Goal: Find specific page/section: Find specific page/section

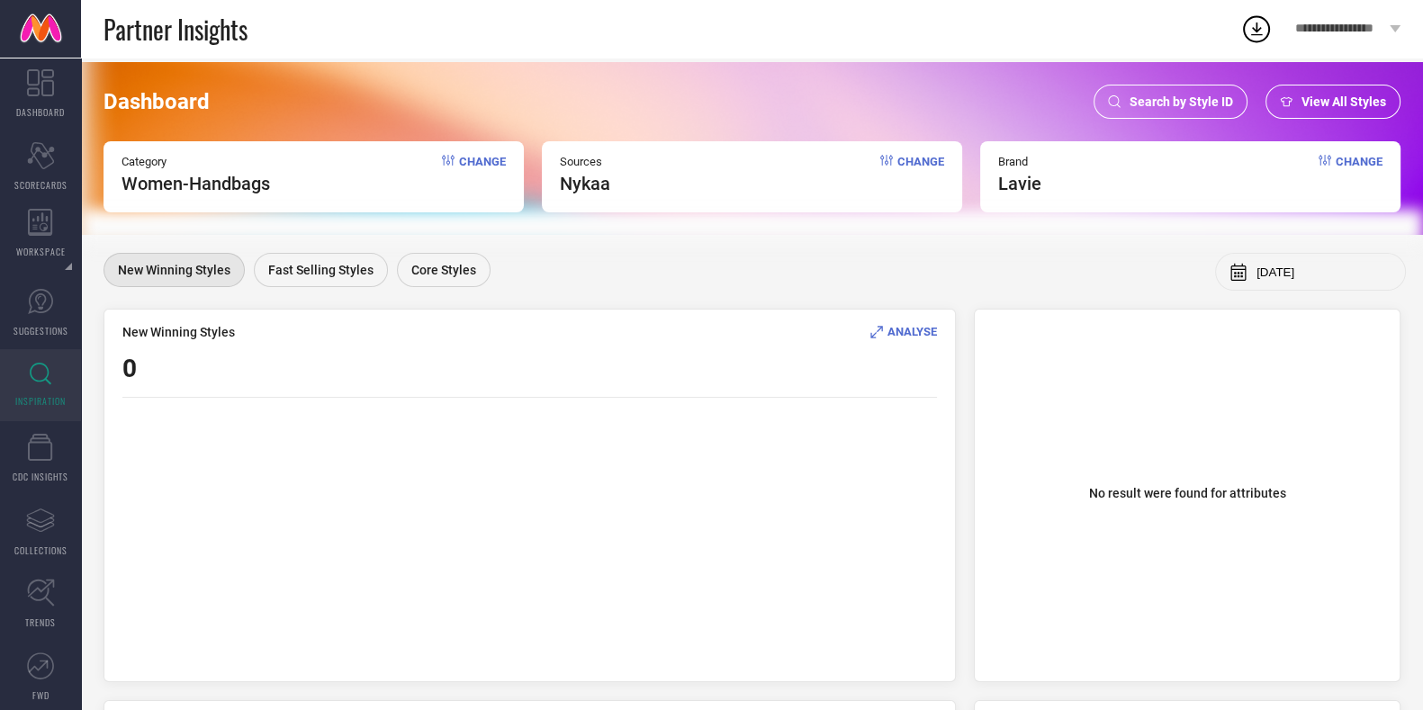
click at [1170, 101] on span "Search by Style ID" at bounding box center [1180, 101] width 103 height 14
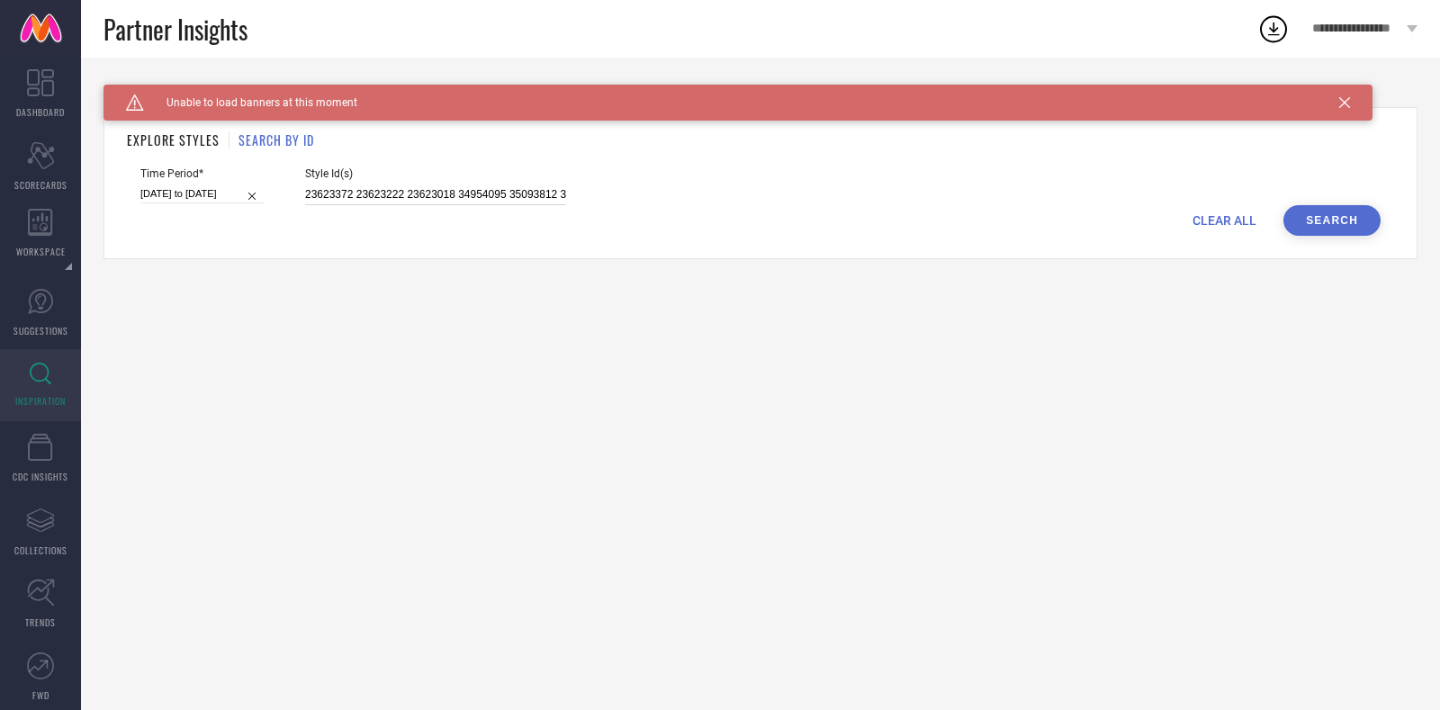
click at [370, 194] on input "23623372 23623222 23623018 34954095 35093812 31543431 23623278 25748006 3202745…" at bounding box center [435, 194] width 261 height 21
paste input "35797865 33446651 33446569 33446570 33495771 33484252 34163419 33446560 33484207"
type input "35797865 33446651 33446569 33446570 33495771 33484252 34163419 33446560 33484207"
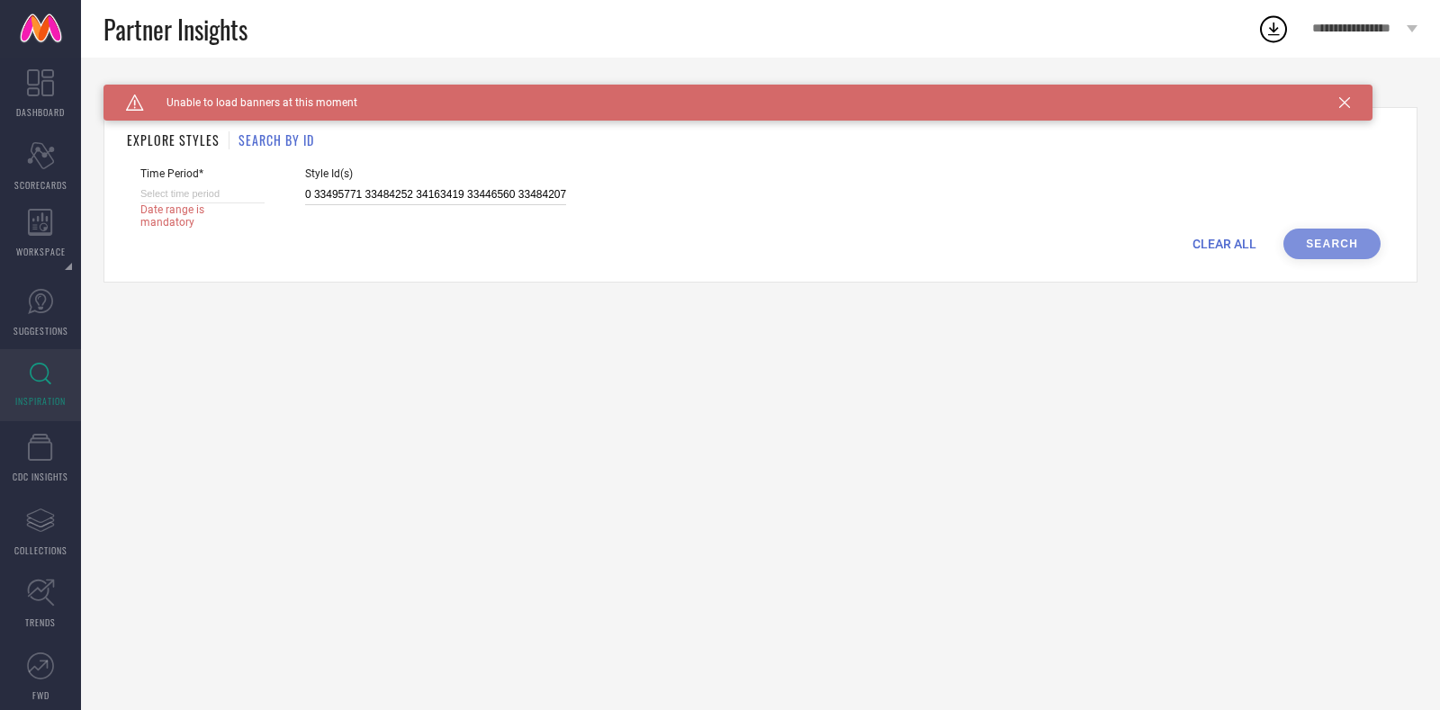
click at [227, 195] on input at bounding box center [202, 193] width 124 height 19
select select "8"
select select "2025"
select select "9"
select select "2025"
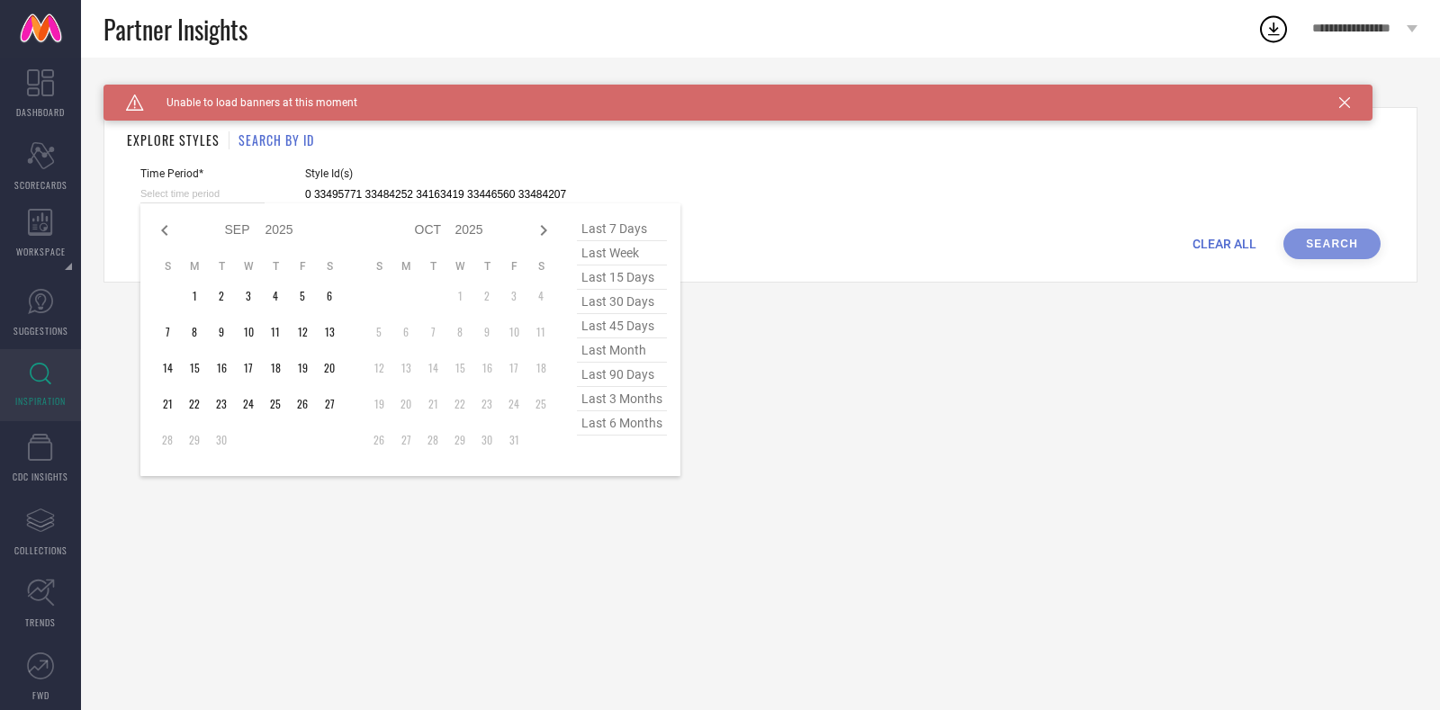
type input "35797865 33446651 33446569 33446570 33495771 33484252 34163419 33446560 33484207"
click at [597, 425] on span "last 6 months" at bounding box center [622, 423] width 90 height 24
type input "[DATE] to [DATE]"
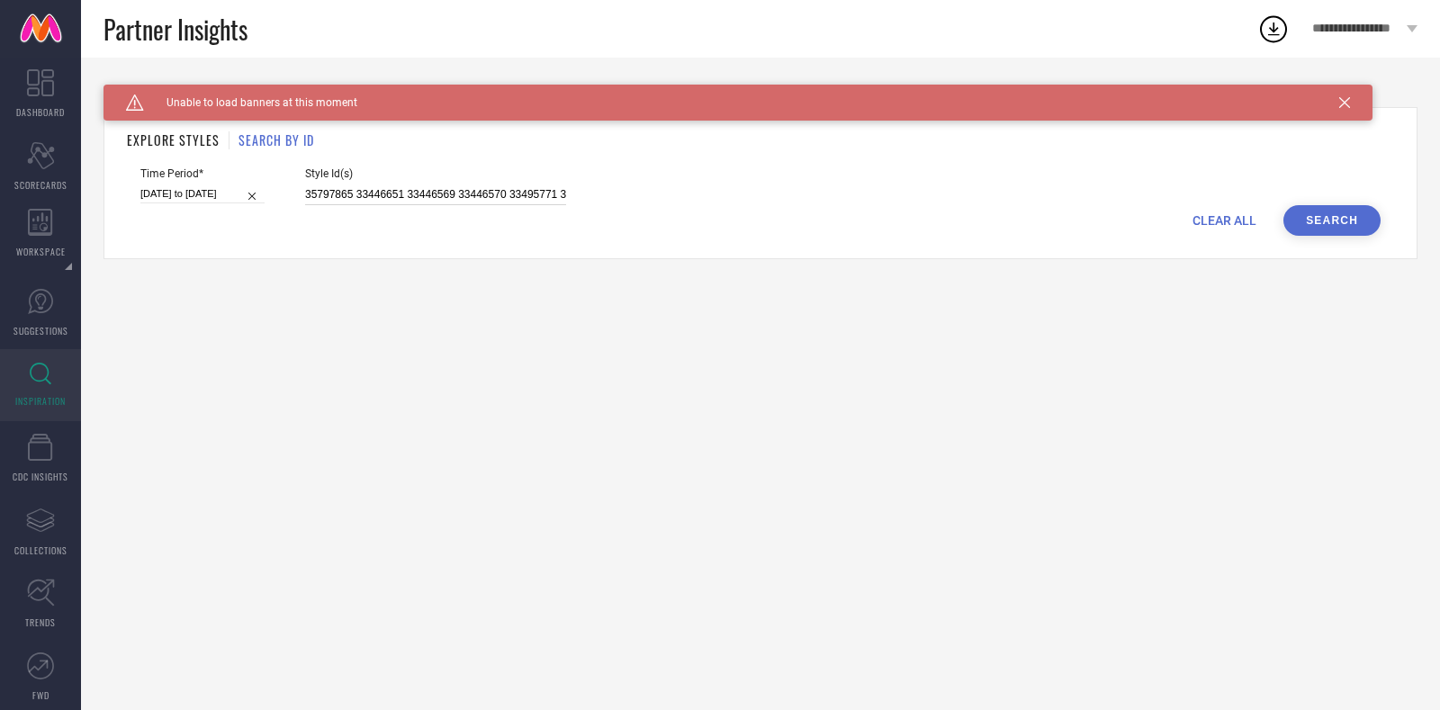
click at [441, 186] on input "35797865 33446651 33446569 33446570 33495771 33484252 34163419 33446560 33484207" at bounding box center [435, 194] width 261 height 21
click at [1347, 229] on button "Search" at bounding box center [1331, 220] width 97 height 31
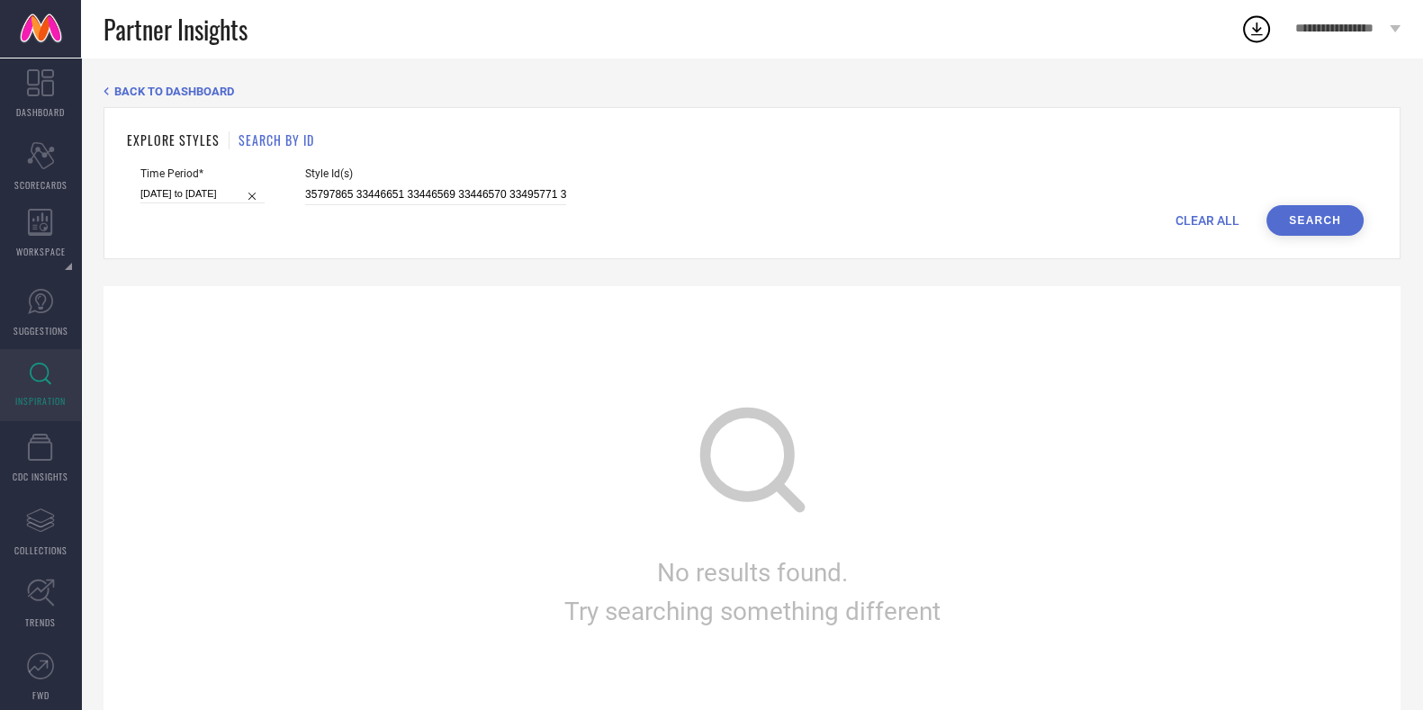
click at [479, 183] on div "Style Id(s) 35797865 33446651 33446569 33446570 33495771 33484252 34163419 3344…" at bounding box center [435, 186] width 261 height 38
click at [454, 197] on input "35797865 33446651 33446569 33446570 33495771 33484252 34163419 33446560 33484207" at bounding box center [435, 194] width 261 height 21
paste input "33484314 33484273 33443464 33484300 33443482 33484330 33487335 33487368 3348977…"
type input "35797865 33446651 33446569 33446570 33495771 33484252 34163419 33446560 3348420…"
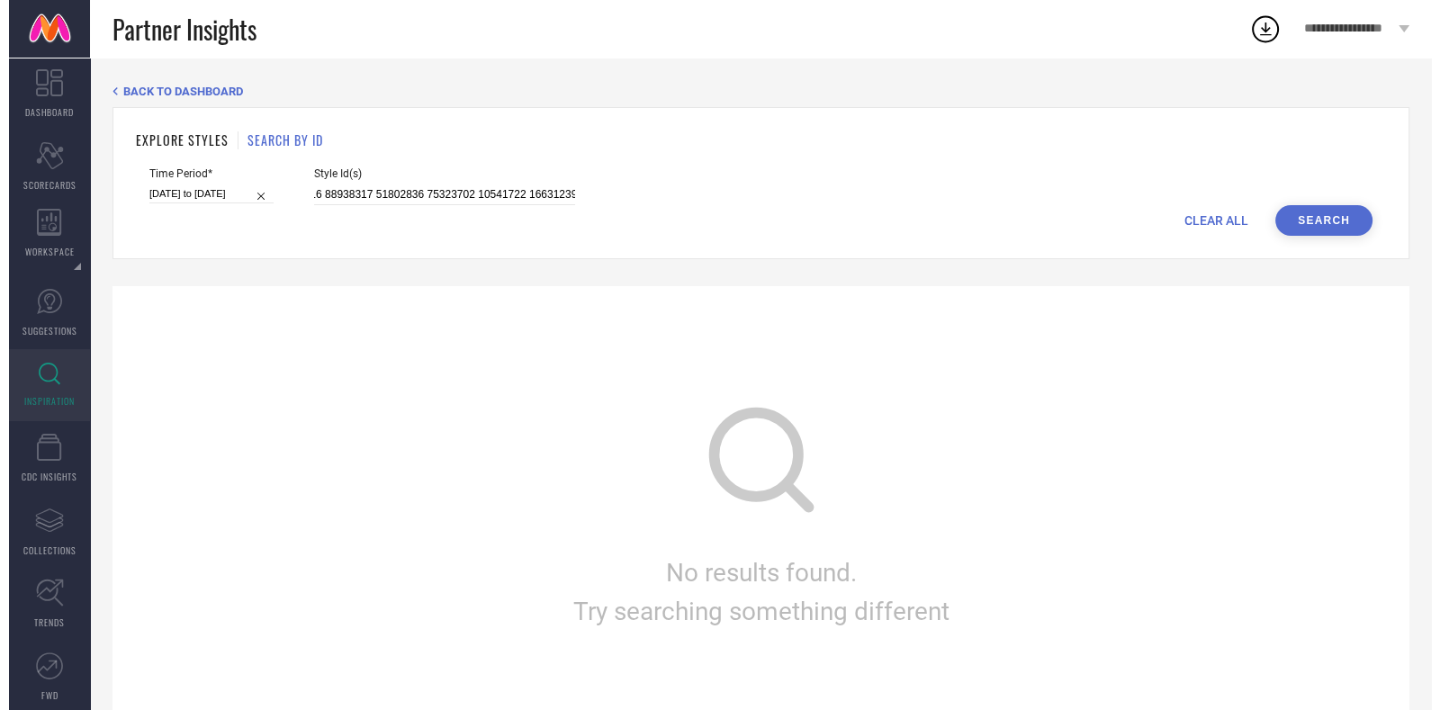
scroll to position [0, 0]
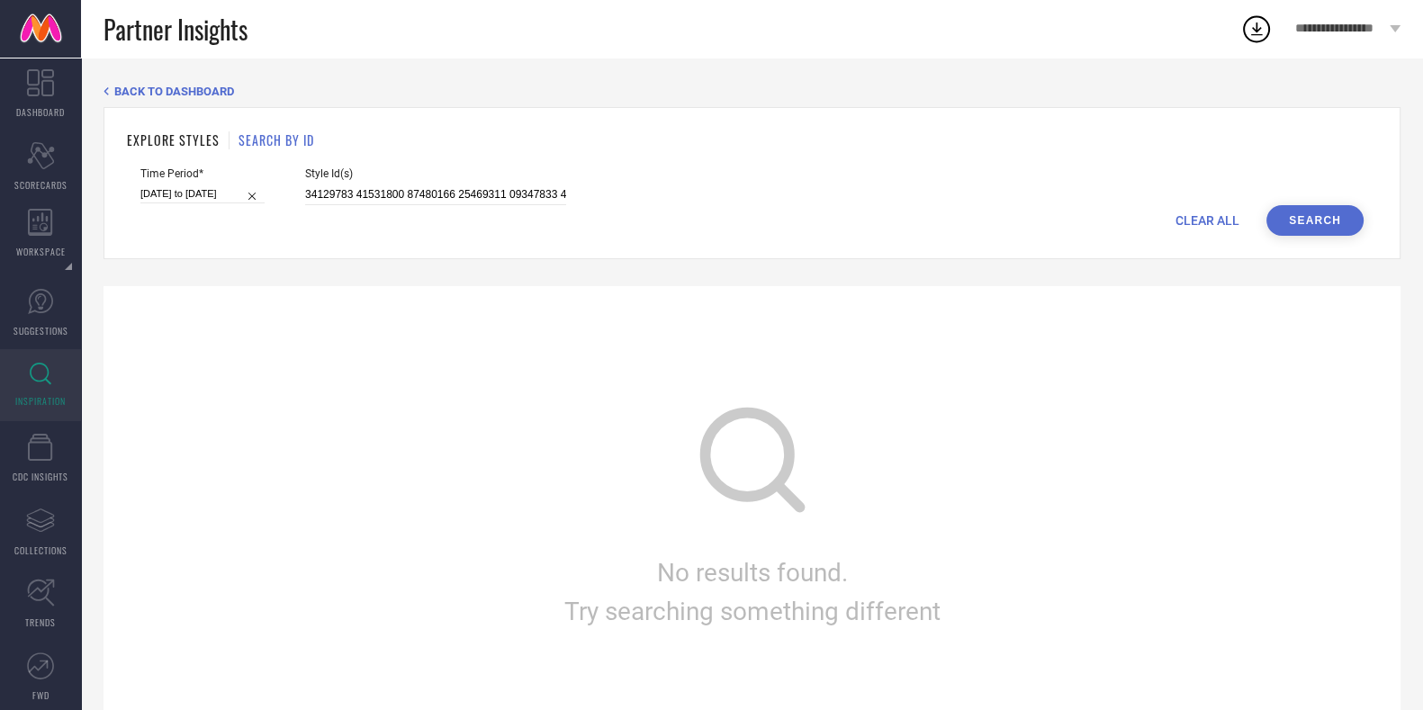
click at [1310, 230] on button "Search" at bounding box center [1314, 220] width 97 height 31
